Goal: Task Accomplishment & Management: Use online tool/utility

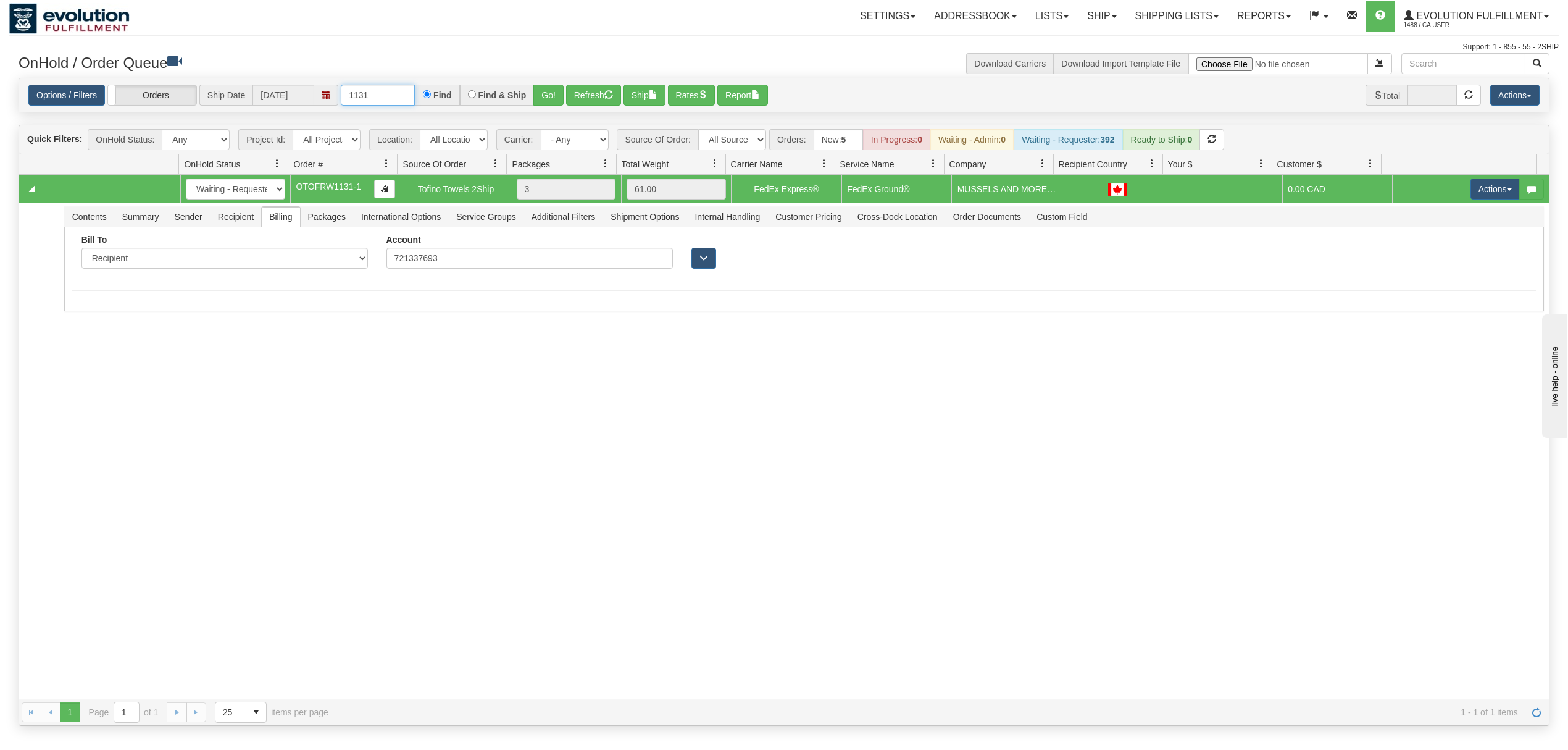
drag, startPoint x: 404, startPoint y: 94, endPoint x: 280, endPoint y: 105, distance: 124.5
click at [280, 105] on div "Options / Filters Group Shipments Orders Ship Date [DATE] 1131 Find Find & Ship…" at bounding box center [784, 96] width 1511 height 22
click at [551, 99] on button "Go!" at bounding box center [548, 95] width 30 height 21
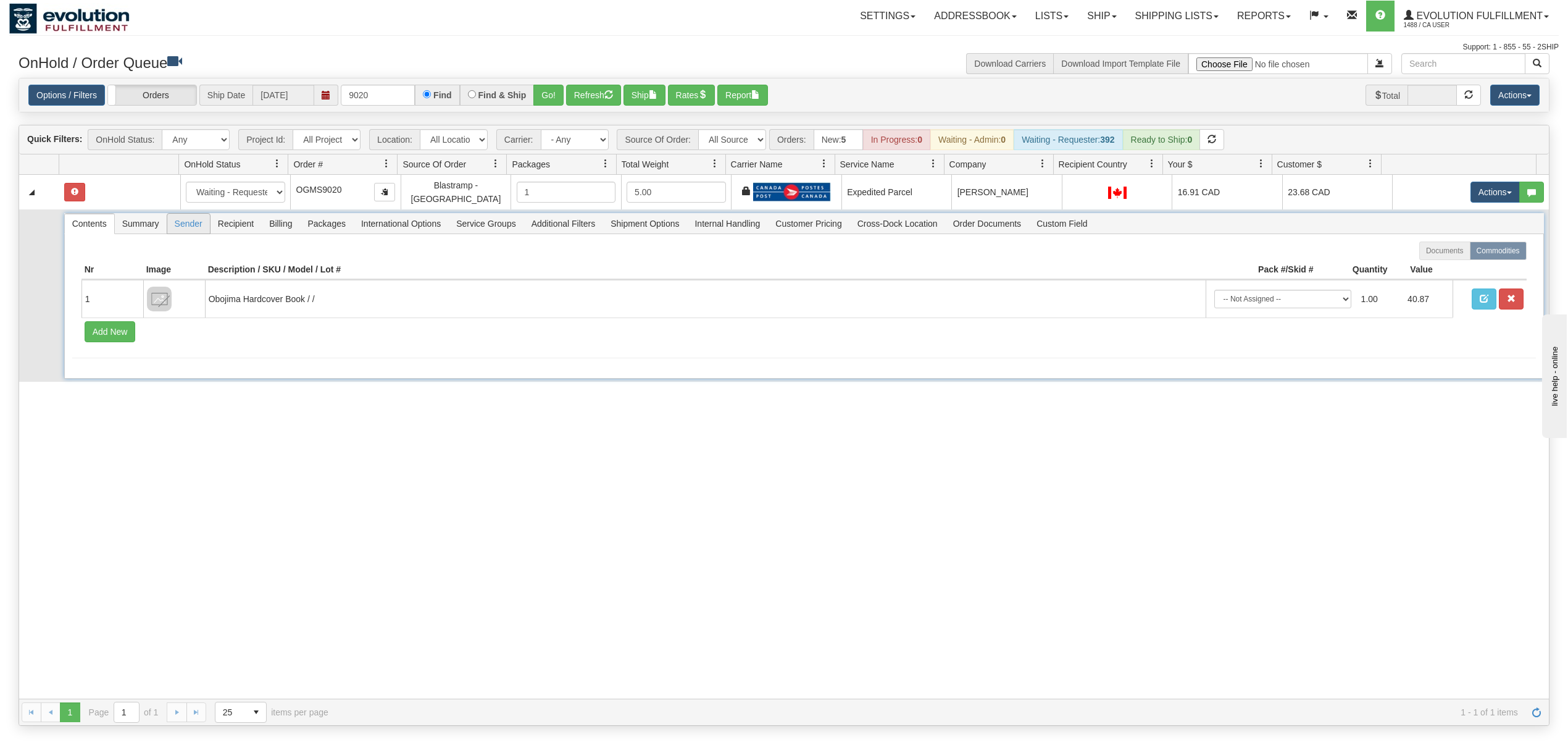
click at [183, 216] on span "Sender" at bounding box center [188, 223] width 42 height 19
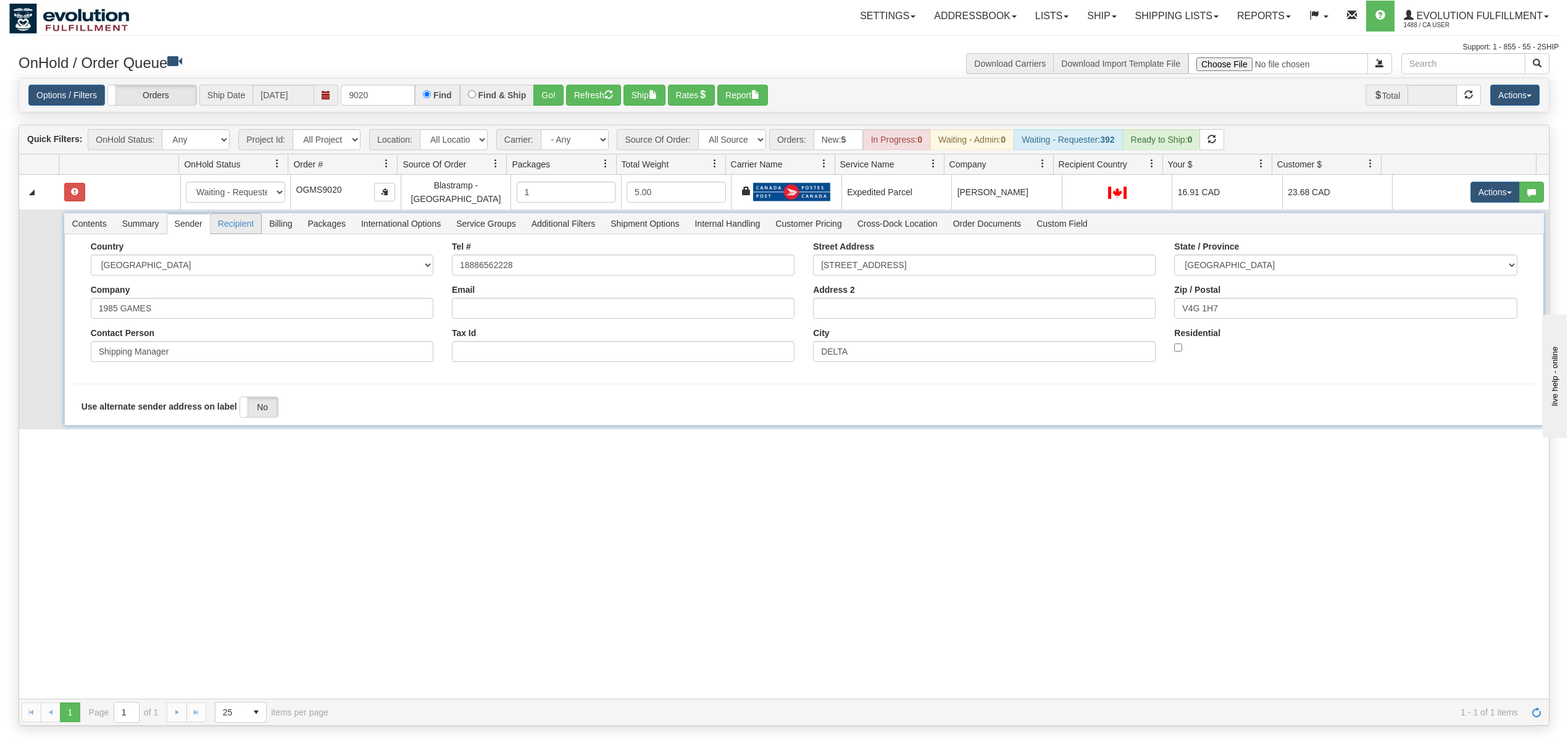
click at [216, 216] on span "Recipient" at bounding box center [236, 223] width 50 height 19
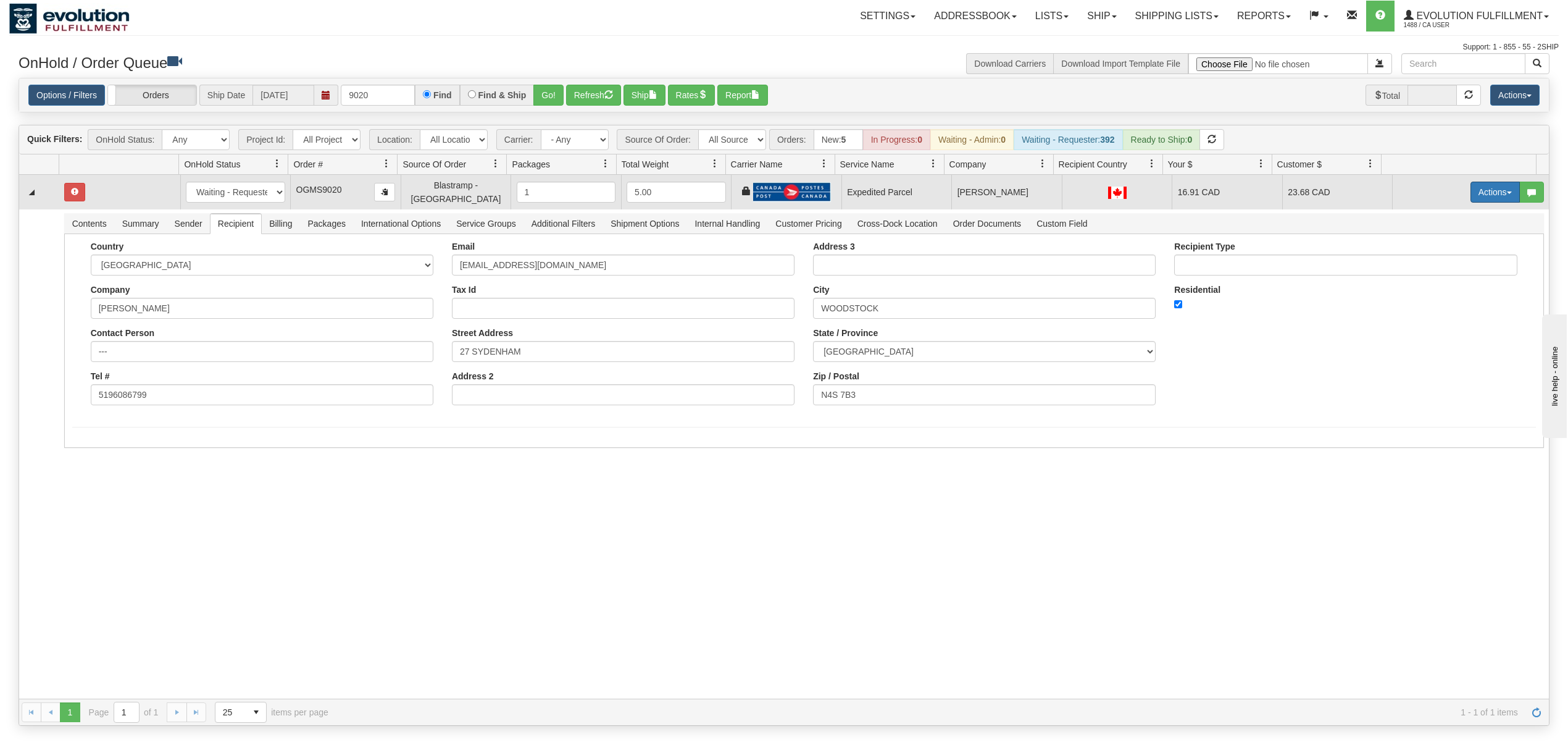
click at [1479, 186] on button "Actions" at bounding box center [1495, 192] width 50 height 21
click at [1439, 225] on link "Refresh Rates" at bounding box center [1470, 232] width 98 height 16
click at [1470, 193] on button "Actions" at bounding box center [1495, 192] width 50 height 21
click at [1434, 250] on span "Rate All Services" at bounding box center [1470, 248] width 74 height 10
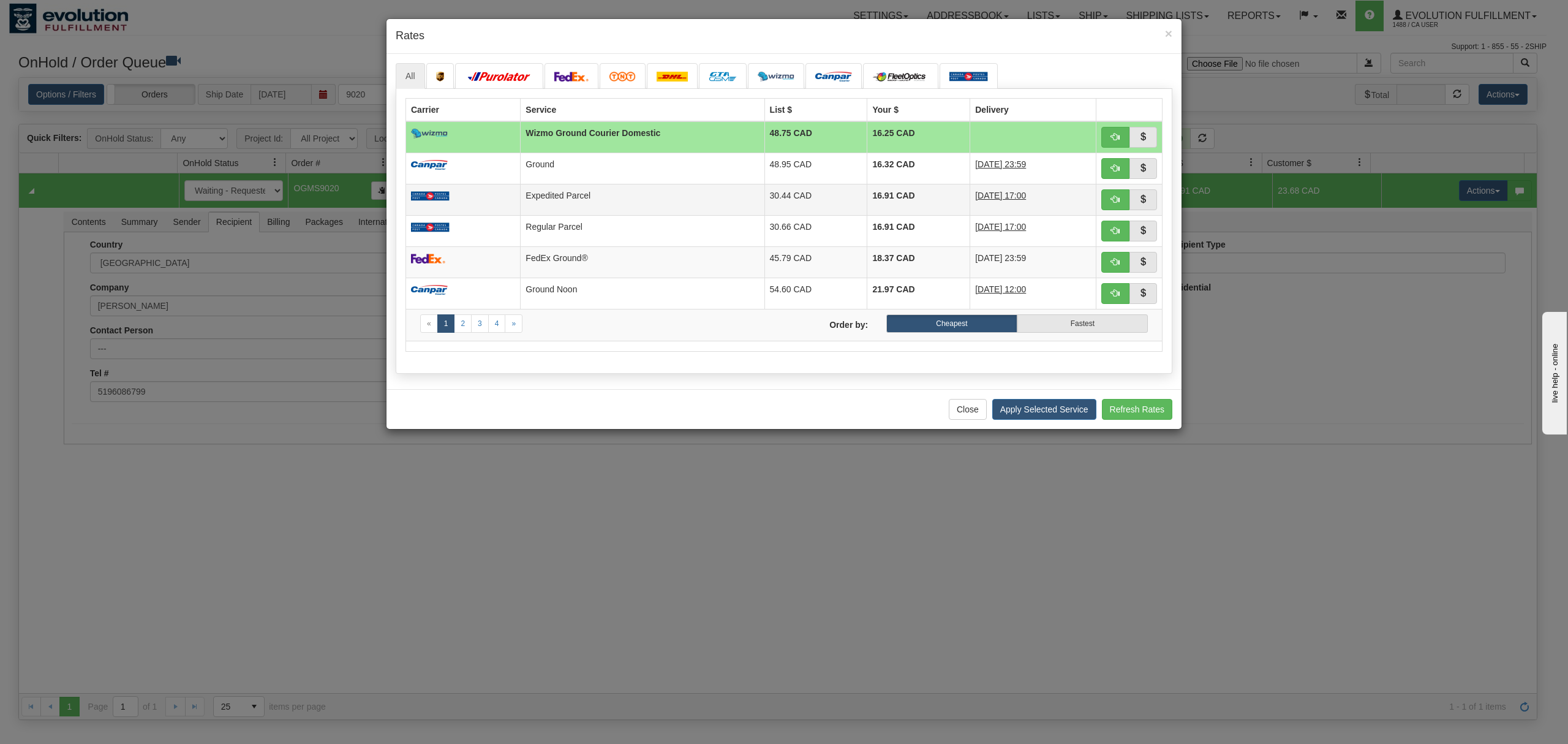
click at [718, 209] on td "Expedited Parcel" at bounding box center [642, 200] width 244 height 31
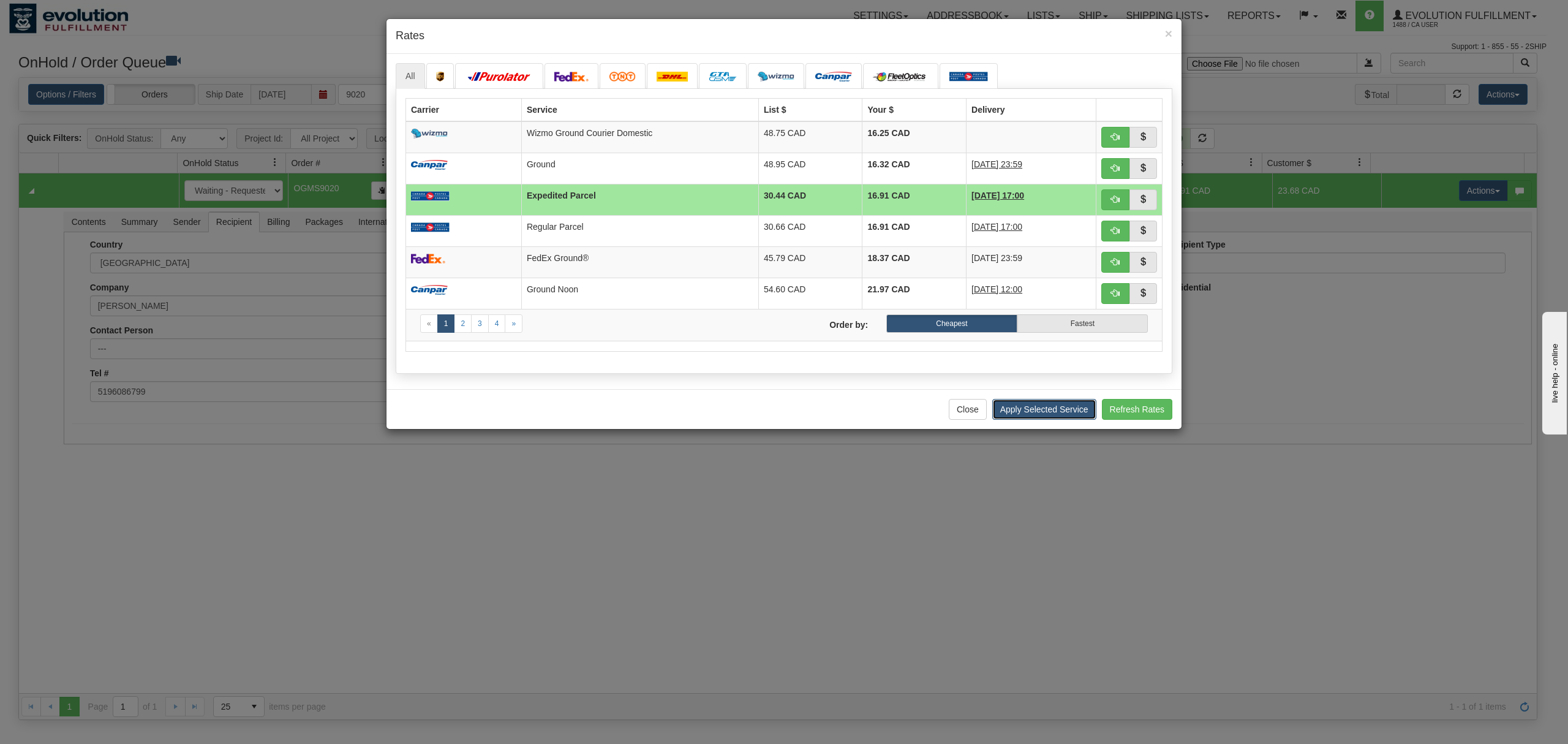
click at [1042, 419] on button "Apply Selected Service" at bounding box center [1045, 409] width 104 height 21
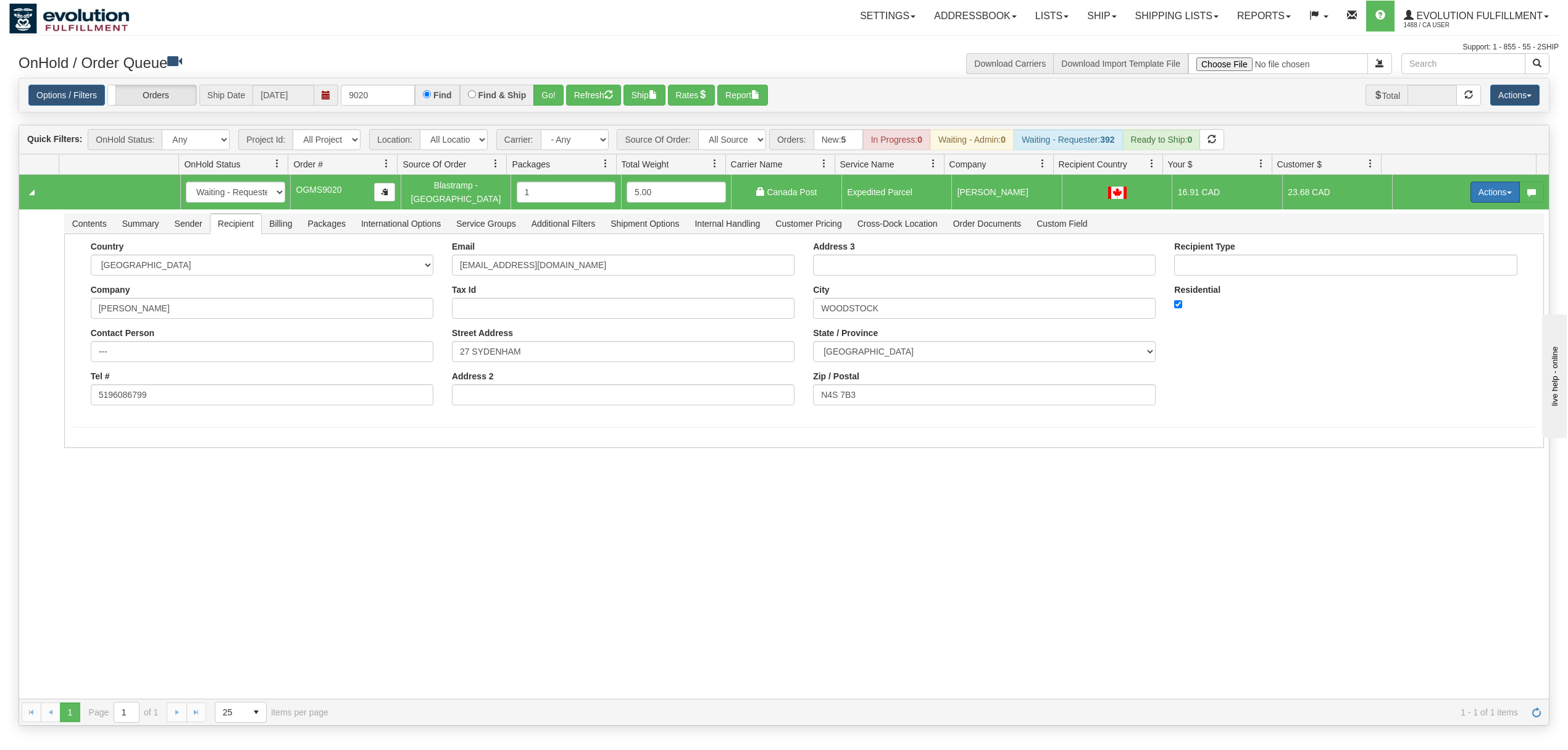
click at [1470, 186] on button "Actions" at bounding box center [1495, 192] width 50 height 21
click at [1433, 263] on span at bounding box center [1437, 263] width 9 height 9
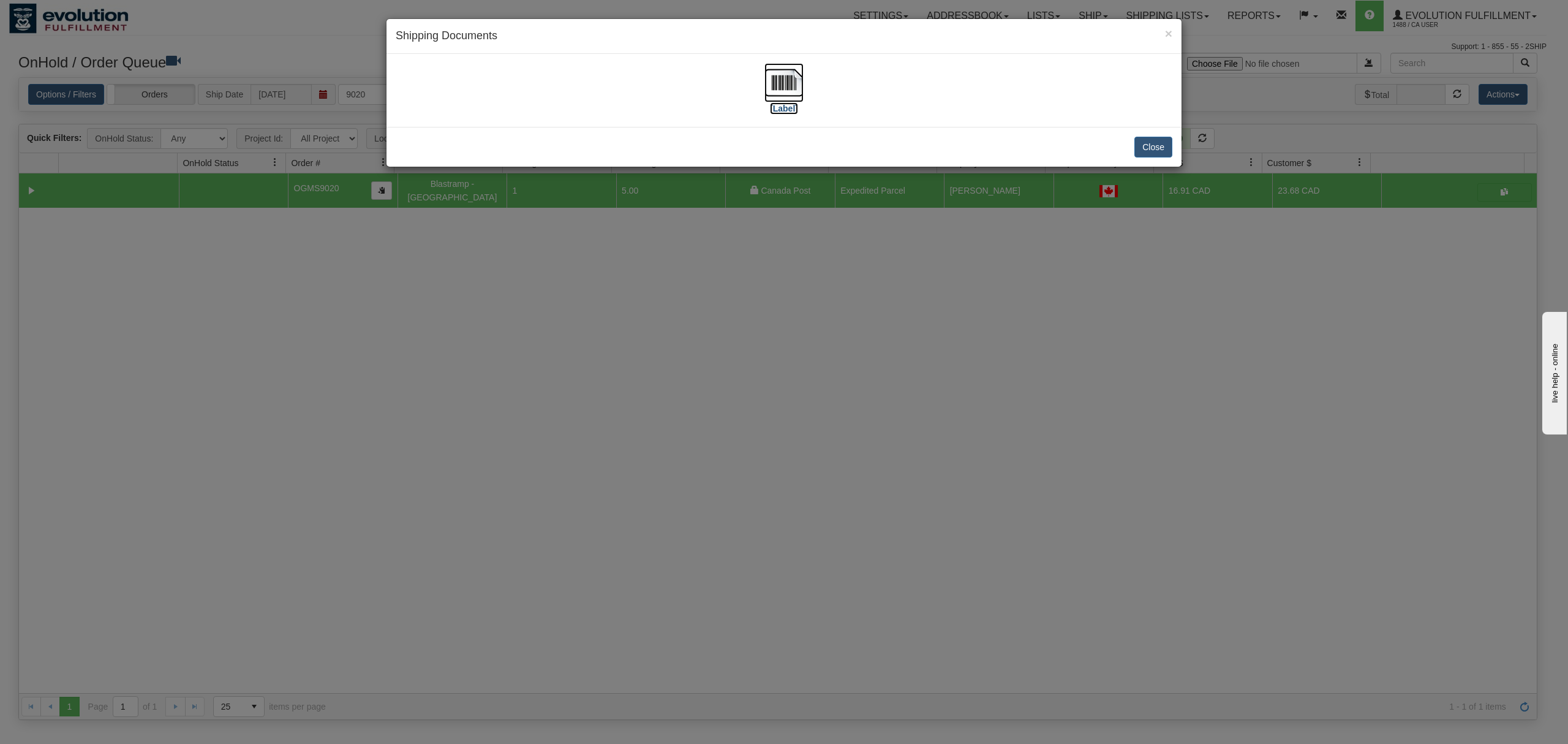
click at [784, 77] on img at bounding box center [784, 82] width 39 height 39
click at [1152, 148] on button "Close" at bounding box center [1153, 147] width 38 height 21
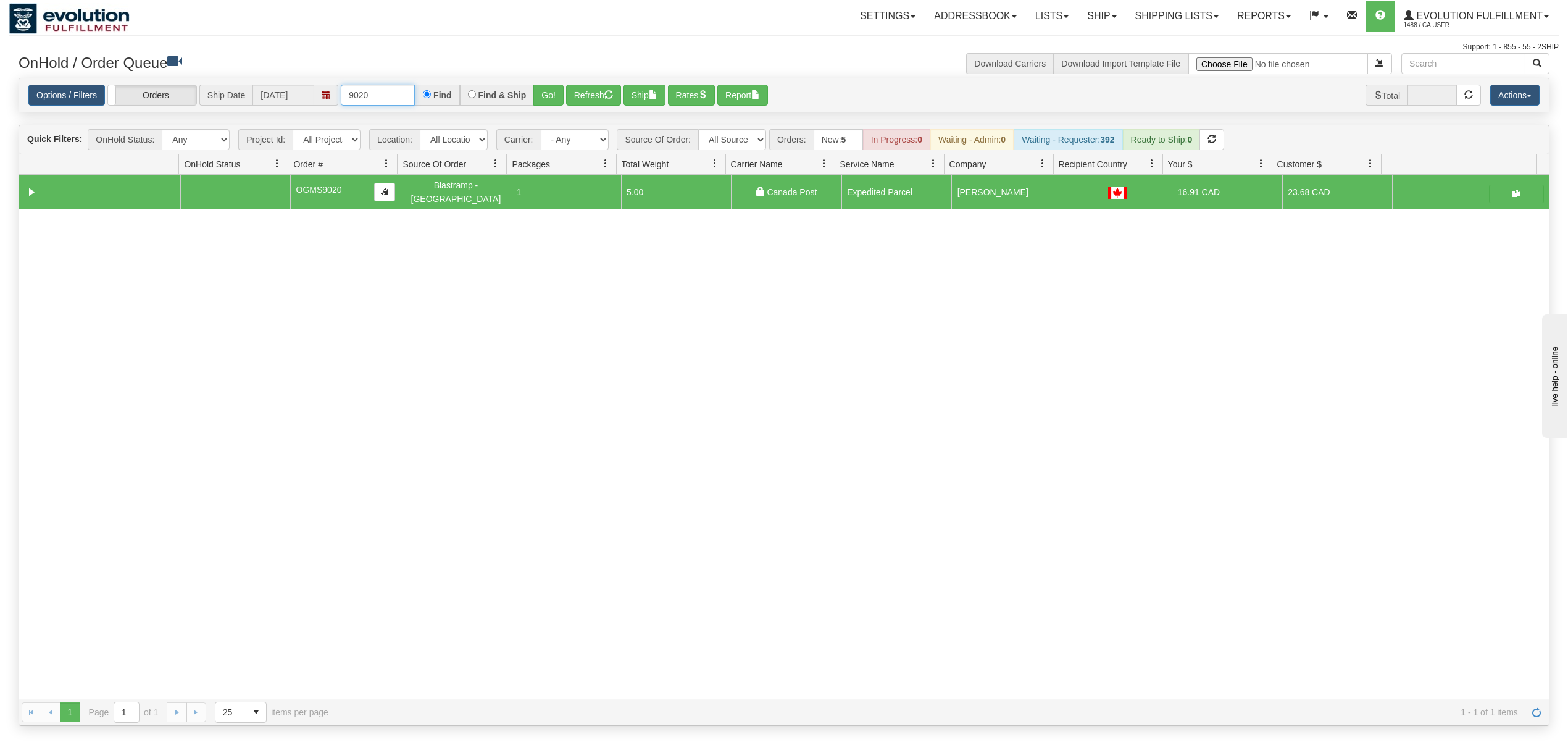
drag, startPoint x: 399, startPoint y: 95, endPoint x: 300, endPoint y: 95, distance: 99.0
click at [300, 95] on div "Options / Filters Group Shipments Orders Ship Date [DATE] 9020 Find Find & Ship…" at bounding box center [784, 96] width 1511 height 22
type input "OEMU0030094001"
click at [562, 92] on button "Go!" at bounding box center [548, 95] width 30 height 21
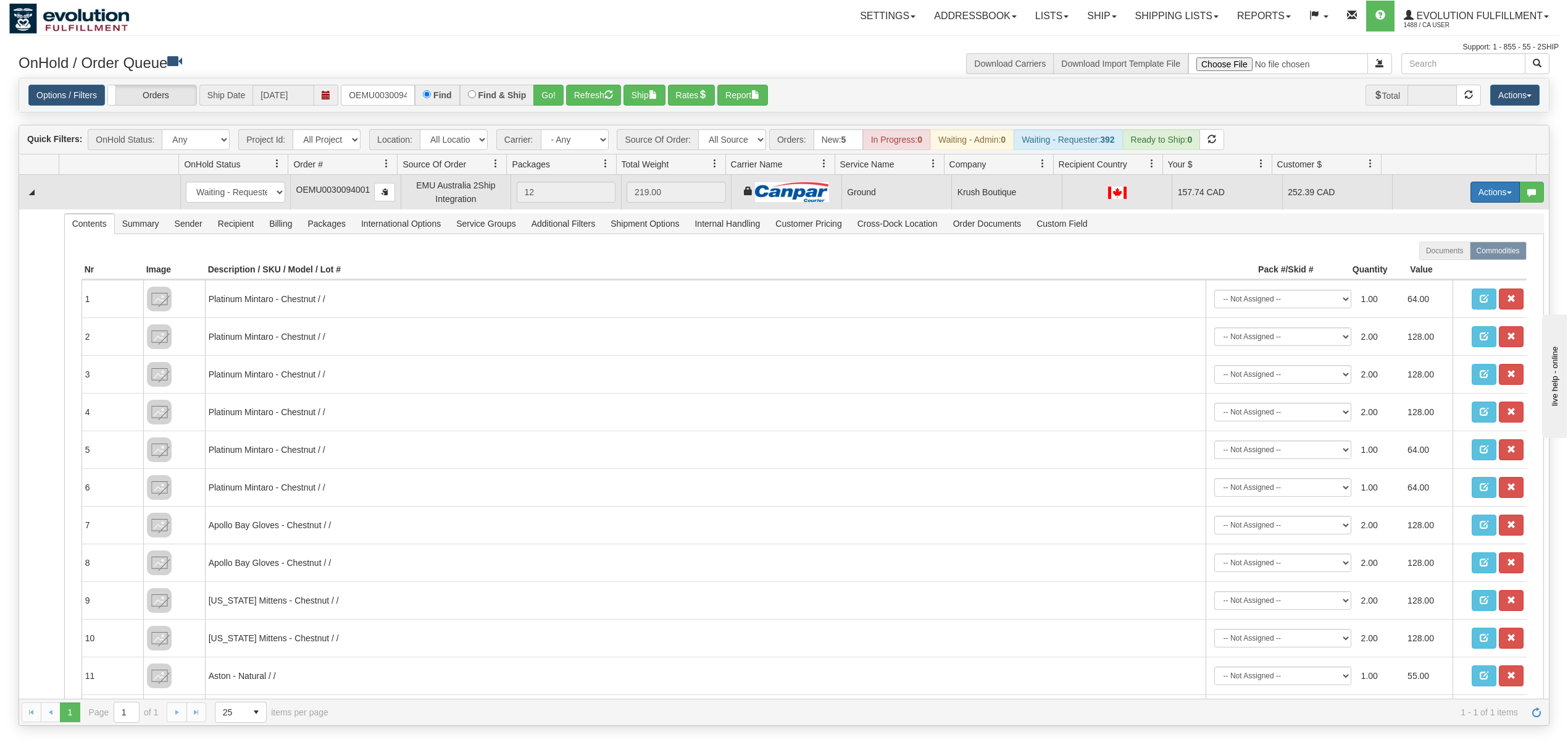
drag, startPoint x: 1472, startPoint y: 194, endPoint x: 1472, endPoint y: 201, distance: 7.0
click at [1472, 194] on button "Actions" at bounding box center [1495, 192] width 50 height 21
click at [1433, 262] on span "Ship" at bounding box center [1446, 264] width 26 height 10
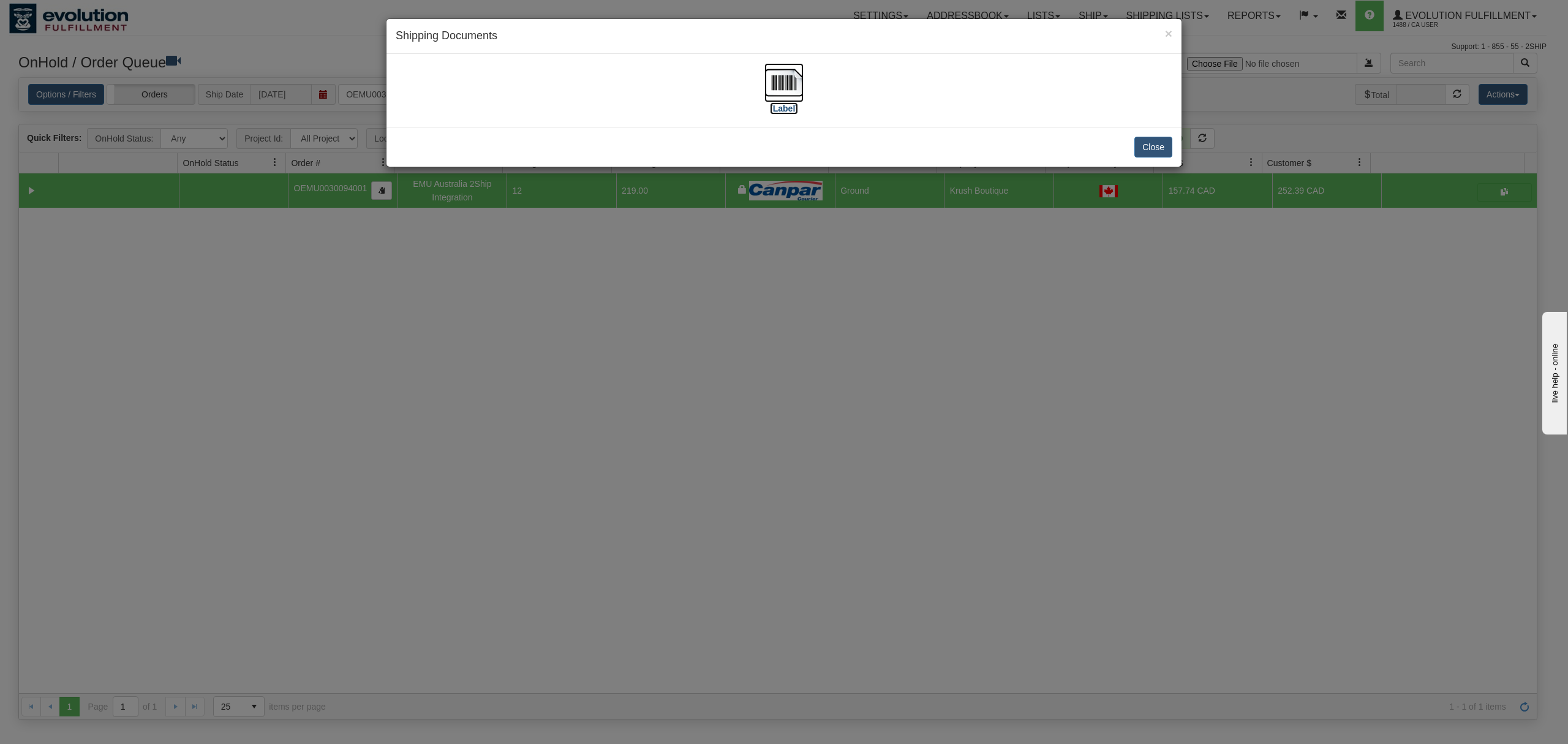
click at [785, 87] on img at bounding box center [784, 82] width 39 height 39
